Goal: Check status

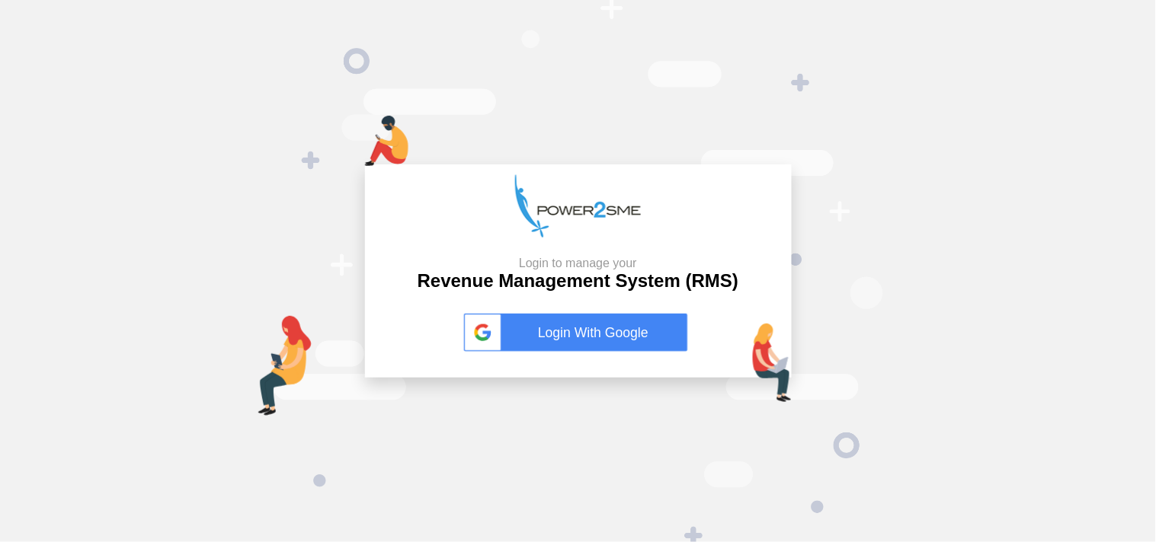
click at [585, 321] on link "Login With Google" at bounding box center [578, 333] width 229 height 38
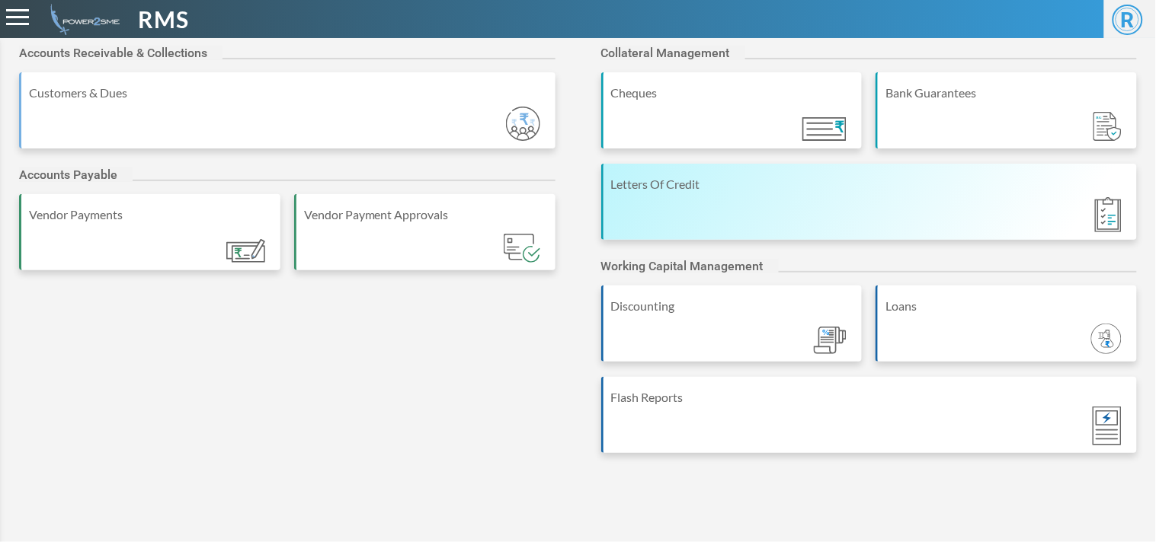
click at [913, 168] on div "Letters Of Credit" at bounding box center [869, 202] width 536 height 76
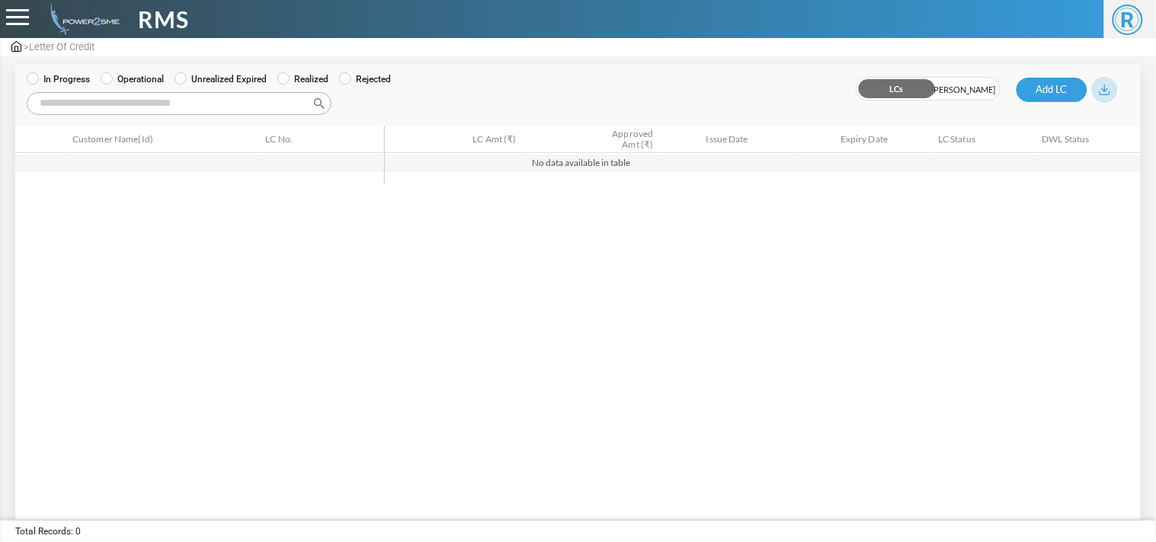
click at [146, 72] on label "Operational" at bounding box center [132, 79] width 63 height 14
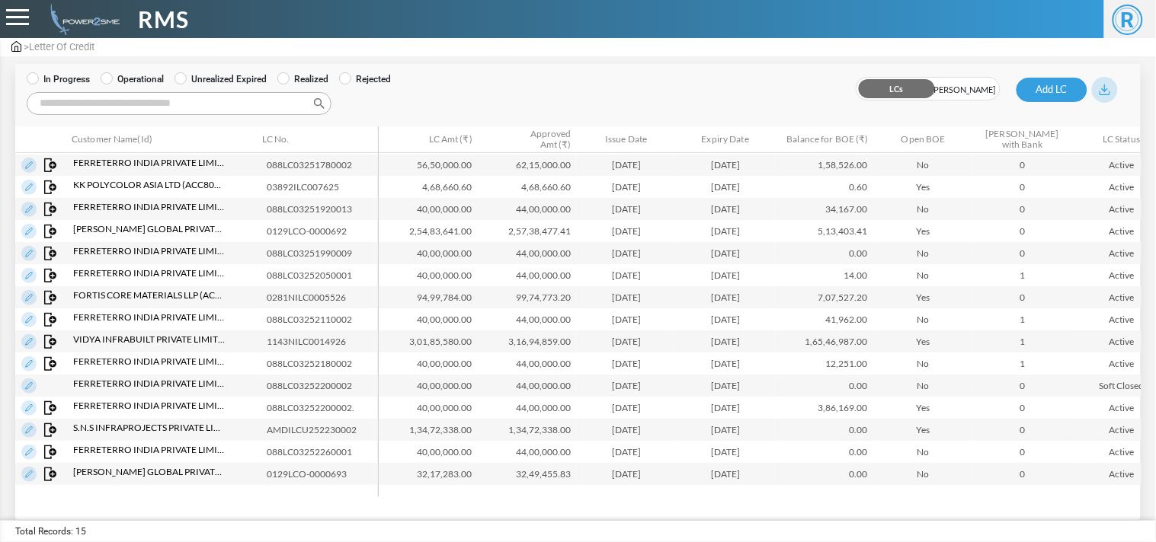
click at [149, 104] on input "Search:" at bounding box center [179, 103] width 305 height 23
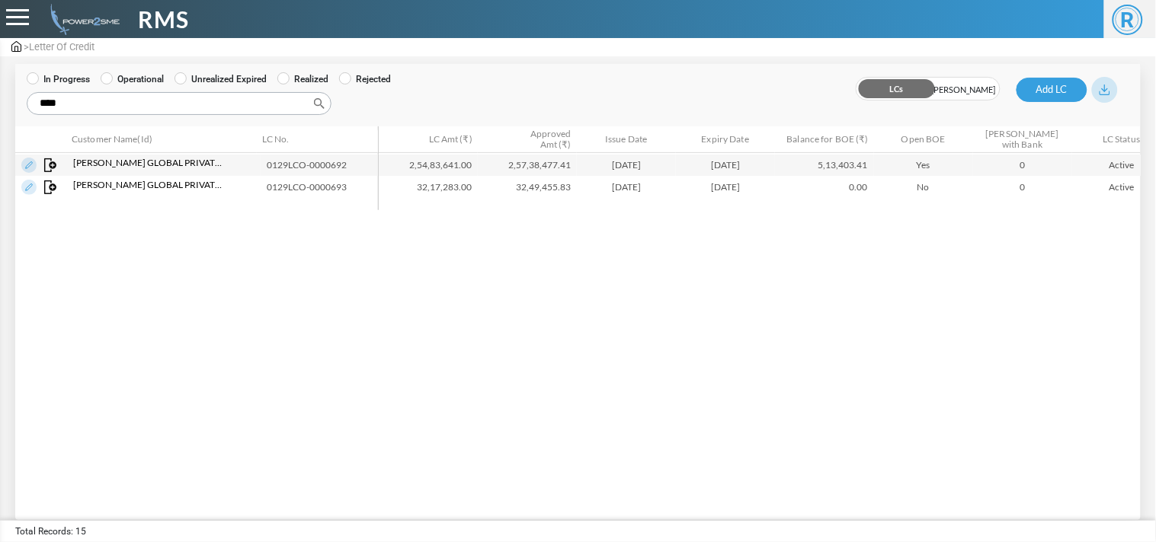
type input "****"
click at [312, 194] on td "0129LCO-0000693" at bounding box center [323, 187] width 124 height 22
click at [553, 188] on td "32,49,455.83" at bounding box center [527, 187] width 99 height 22
copy td "32,49,455.83"
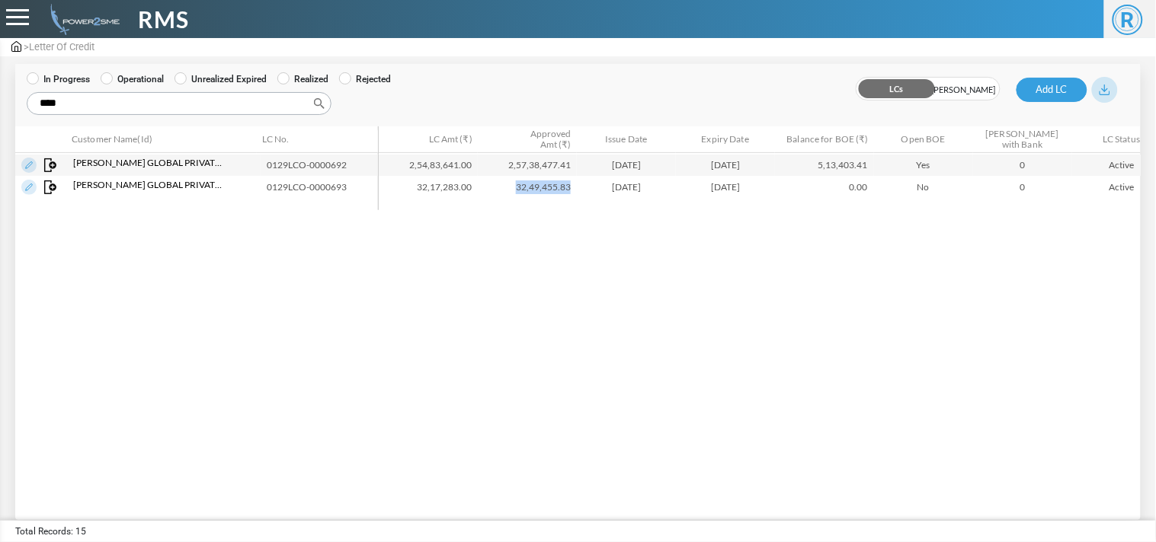
click at [30, 184] on img at bounding box center [28, 187] width 15 height 15
